Goal: Transaction & Acquisition: Book appointment/travel/reservation

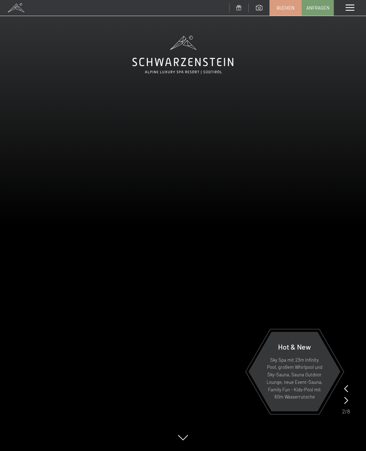
click at [346, 5] on span at bounding box center [349, 8] width 9 height 6
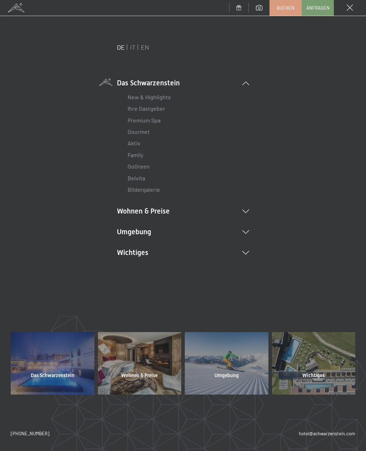
click at [247, 210] on icon at bounding box center [245, 212] width 7 height 4
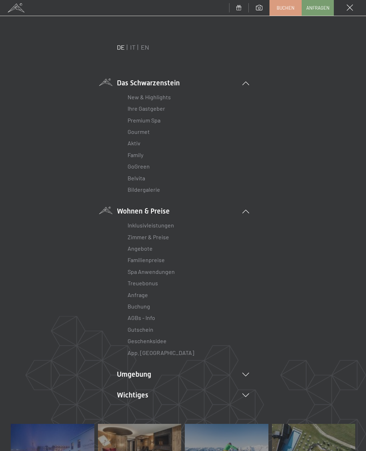
click at [164, 223] on link "Inklusivleistungen" at bounding box center [150, 225] width 46 height 7
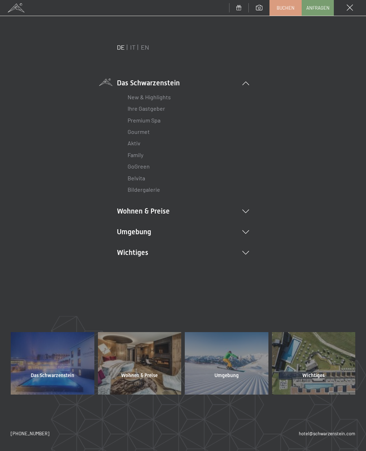
click at [245, 206] on li "Wohnen & Preise Inklusivleistungen Zimmer & Preise Liste Angebote Liste Familie…" at bounding box center [183, 211] width 132 height 10
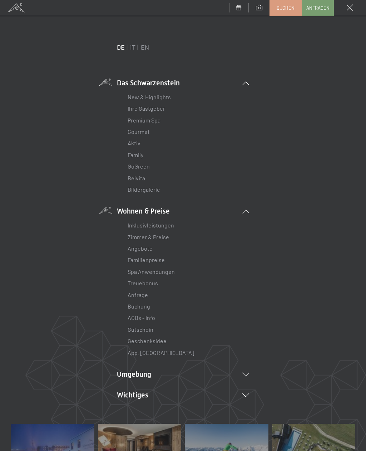
click at [162, 234] on link "Zimmer & Preise" at bounding box center [147, 237] width 41 height 7
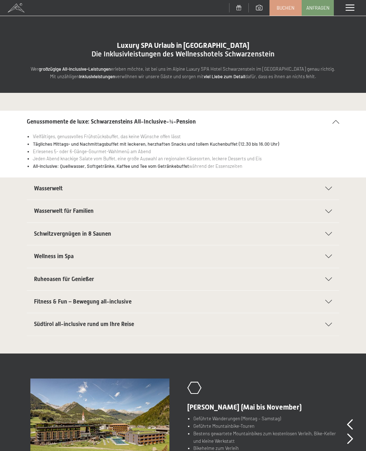
click at [329, 187] on icon at bounding box center [328, 189] width 7 height 4
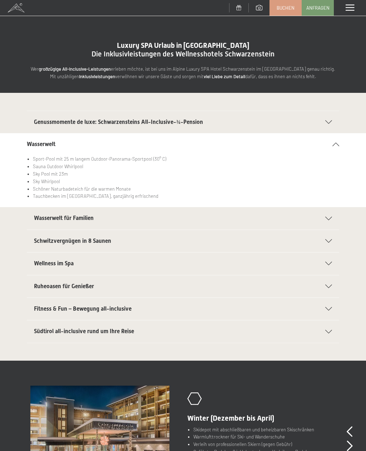
click at [330, 215] on div "Wasserwelt für Familien" at bounding box center [183, 218] width 298 height 22
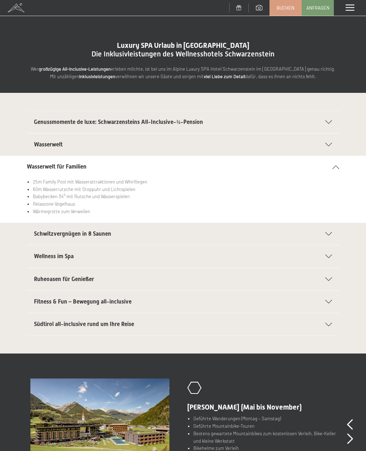
click at [331, 255] on icon at bounding box center [328, 257] width 7 height 4
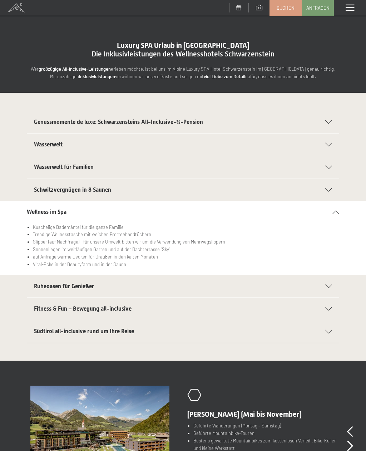
click at [327, 307] on icon at bounding box center [328, 309] width 7 height 4
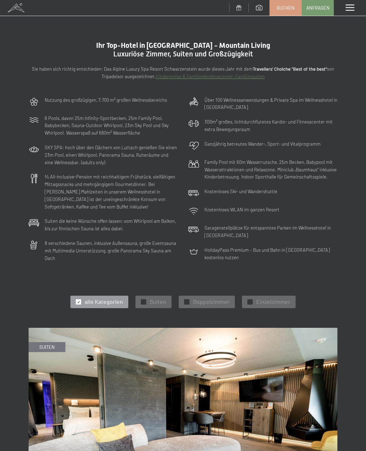
click at [207, 298] on span "Doppelzimmer" at bounding box center [211, 302] width 36 height 8
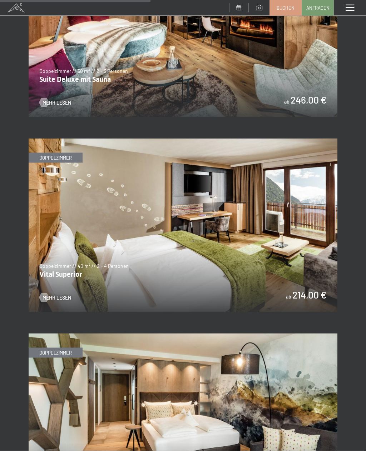
scroll to position [580, 0]
click at [307, 242] on img at bounding box center [183, 225] width 309 height 174
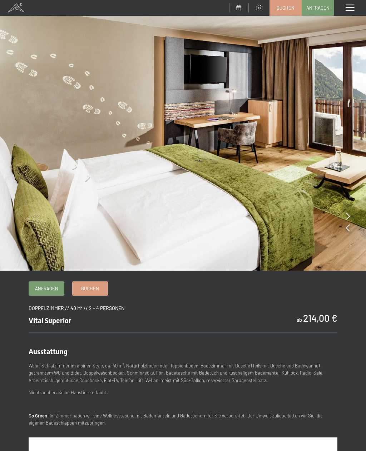
click at [345, 215] on img at bounding box center [183, 135] width 366 height 271
click at [346, 213] on icon at bounding box center [348, 215] width 4 height 7
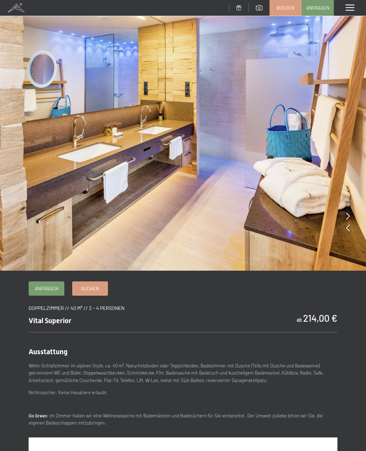
click at [346, 215] on icon at bounding box center [348, 215] width 4 height 7
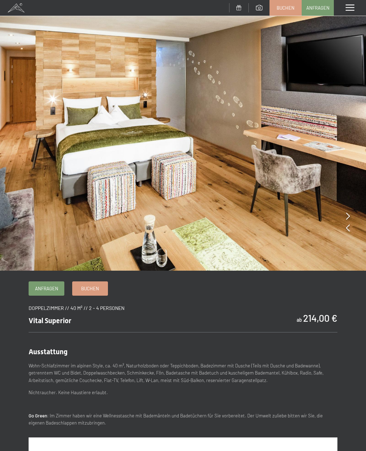
click at [344, 214] on img at bounding box center [183, 135] width 366 height 271
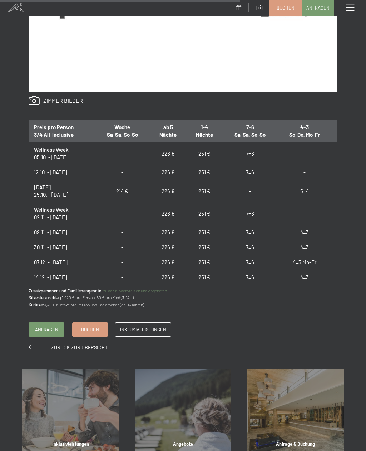
scroll to position [591, 0]
click at [90, 328] on span "Buchen" at bounding box center [90, 329] width 18 height 6
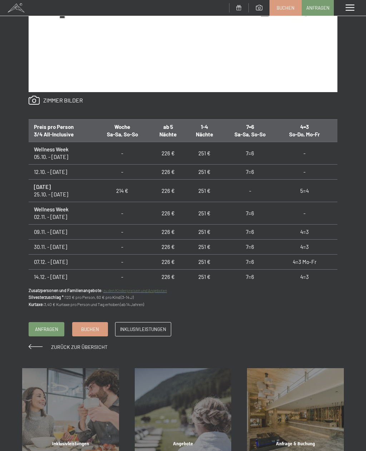
scroll to position [0, 0]
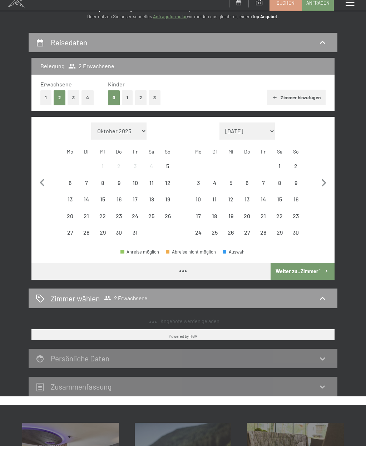
scroll to position [47, 0]
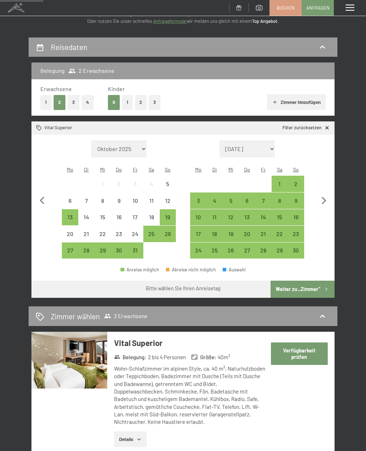
click at [138, 142] on select "Oktober 2025 November 2025 Dezember 2025 Januar 2026 Februar 2026 März 2026 Apr…" at bounding box center [119, 148] width 56 height 17
select select "2026-06-01"
select select "2026-07-01"
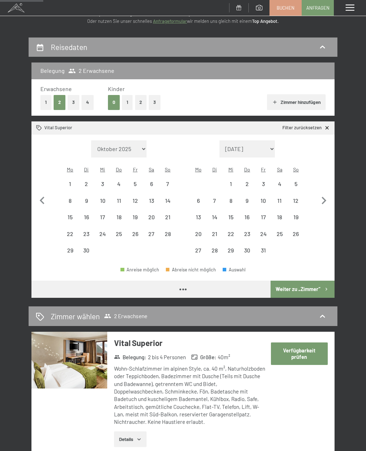
select select "2026-06-01"
select select "2026-07-01"
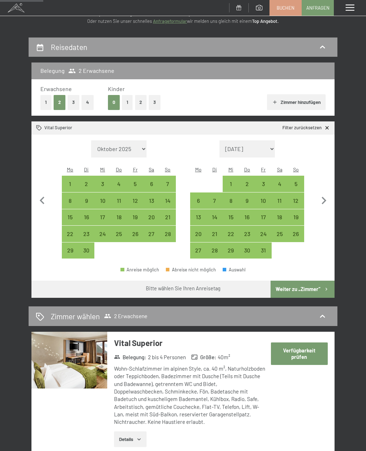
click at [136, 181] on div "5" at bounding box center [134, 188] width 15 height 15
select select "2026-06-01"
select select "2026-07-01"
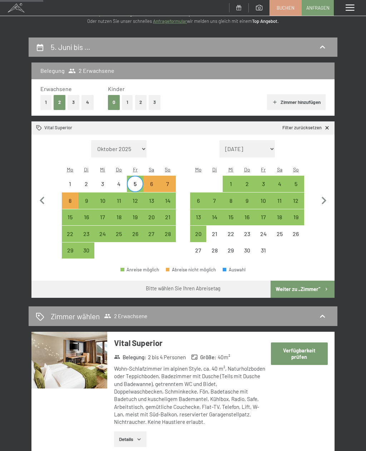
click at [71, 214] on div "15" at bounding box center [69, 221] width 15 height 15
select select "2026-06-01"
select select "2026-07-01"
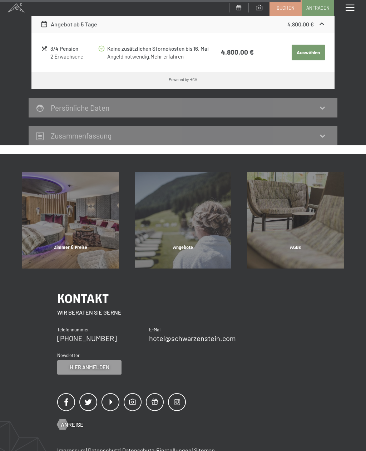
scroll to position [485, 0]
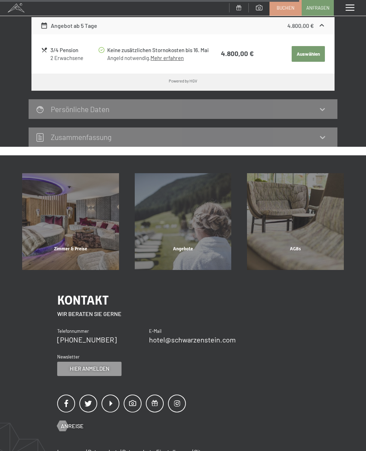
click at [201, 246] on div "Angebote" at bounding box center [183, 258] width 112 height 24
